Goal: Navigation & Orientation: Find specific page/section

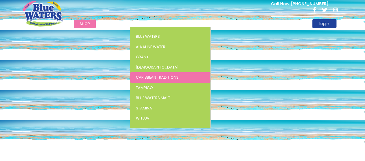
click at [147, 76] on span "Caribbean Traditions" at bounding box center [157, 77] width 43 height 5
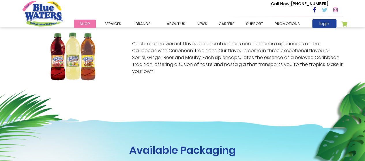
scroll to position [127, 0]
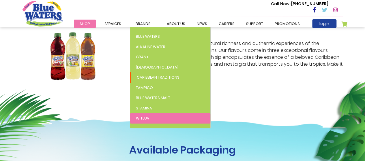
click at [140, 122] on link "WitLuv" at bounding box center [170, 119] width 80 height 10
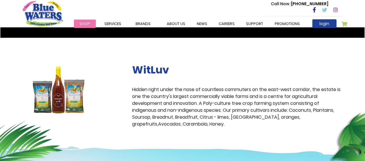
scroll to position [163, 0]
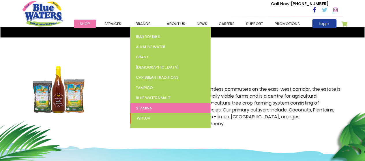
click at [146, 108] on span "Stamina" at bounding box center [144, 108] width 16 height 5
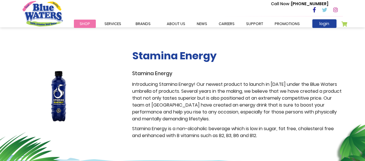
scroll to position [90, 0]
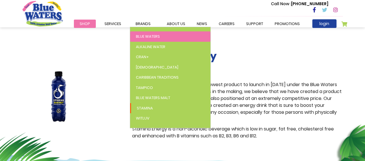
click at [145, 36] on span "Blue Waters" at bounding box center [148, 36] width 24 height 5
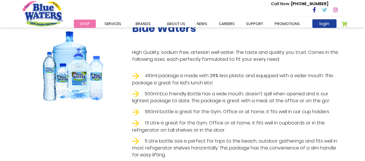
scroll to position [158, 0]
